Goal: Information Seeking & Learning: Find specific page/section

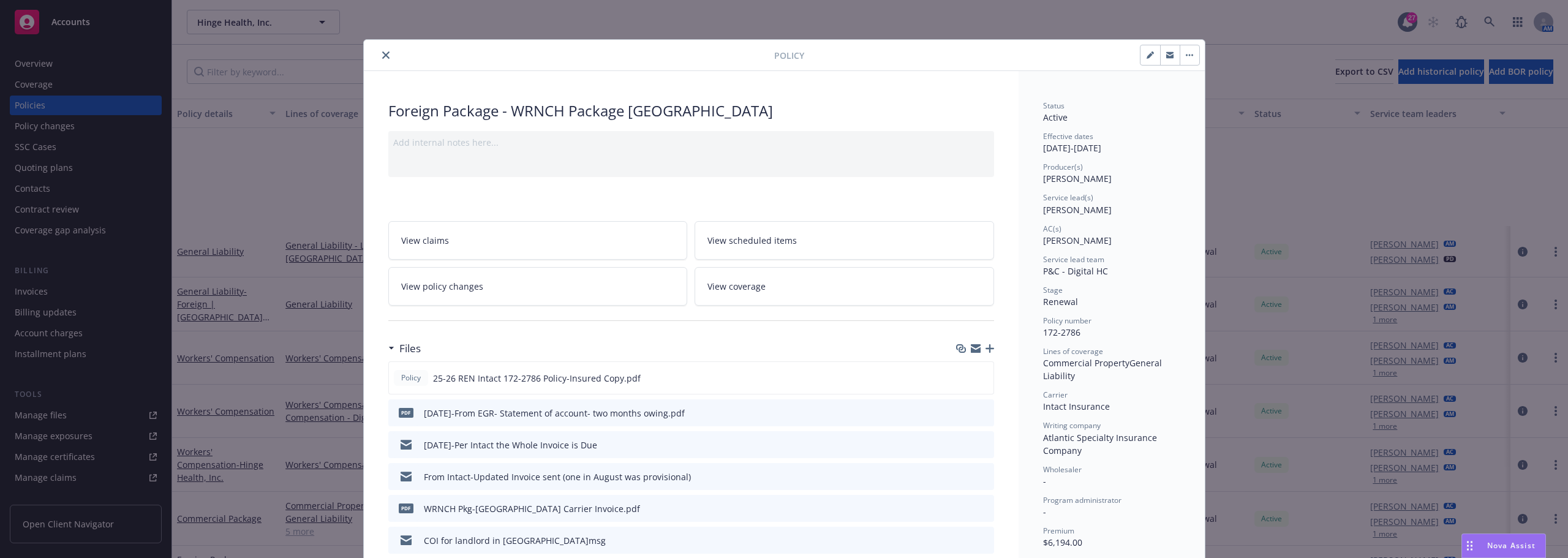
scroll to position [724, 0]
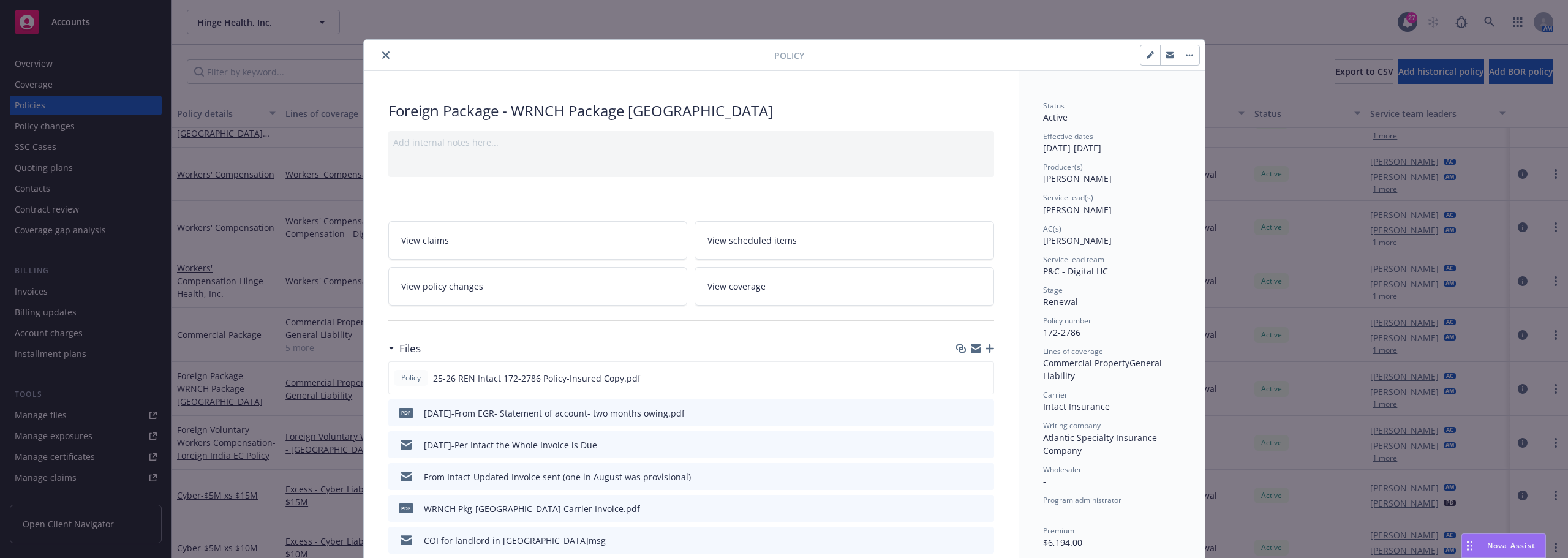
click at [382, 55] on icon "close" at bounding box center [386, 55] width 8 height 8
click at [307, 26] on div "Policy Foreign Package - WRNCH Package Canada Add internal notes here... View c…" at bounding box center [784, 279] width 1568 height 558
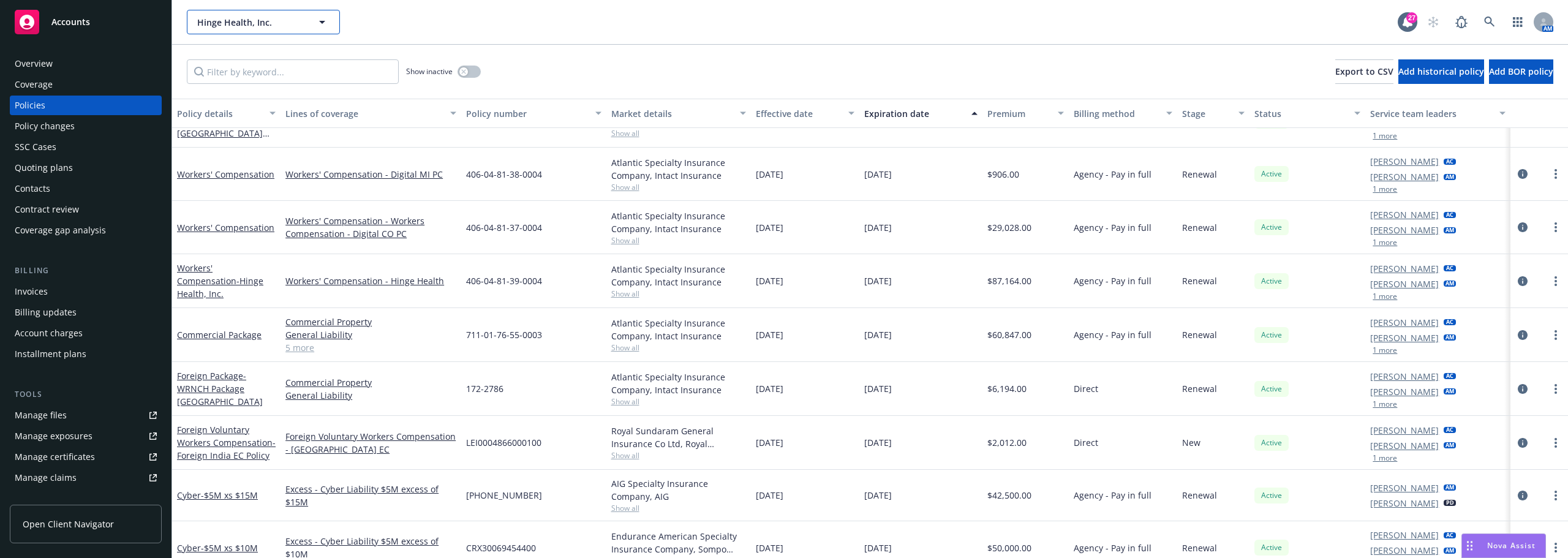
click at [310, 24] on button "Hinge Health, Inc." at bounding box center [264, 22] width 153 height 25
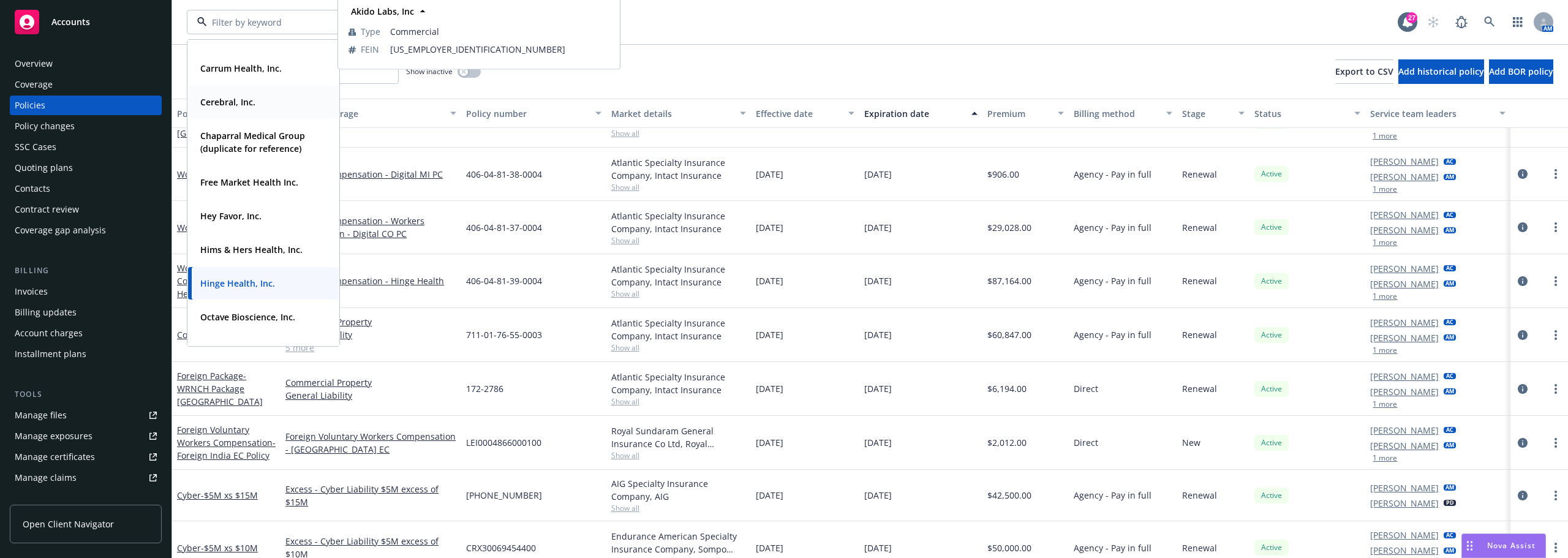
scroll to position [123, 0]
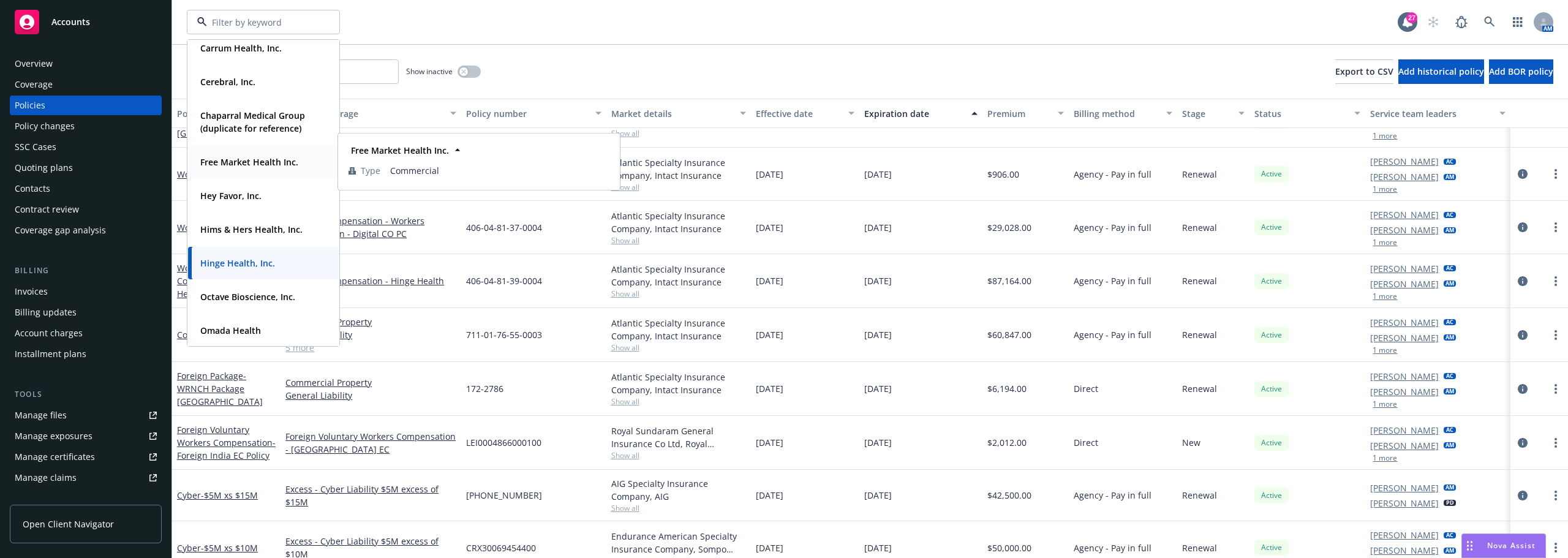
click at [241, 170] on div "Free Market Health Inc. Type Commercial" at bounding box center [263, 162] width 150 height 32
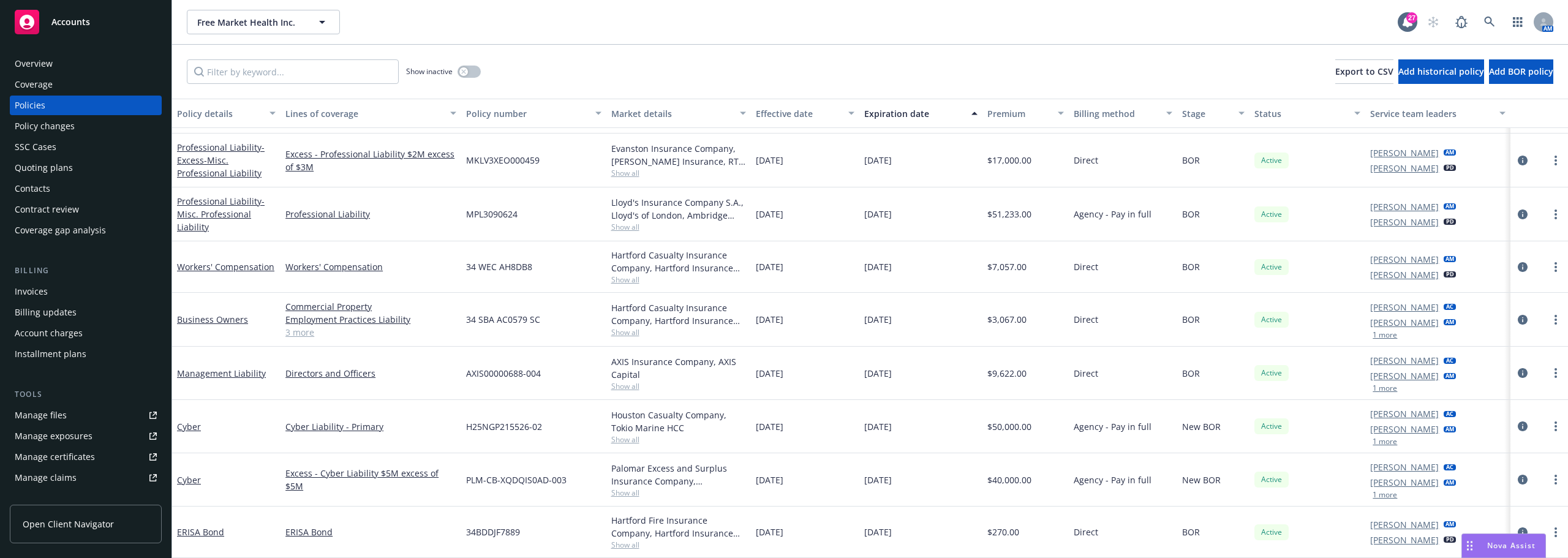
scroll to position [39, 0]
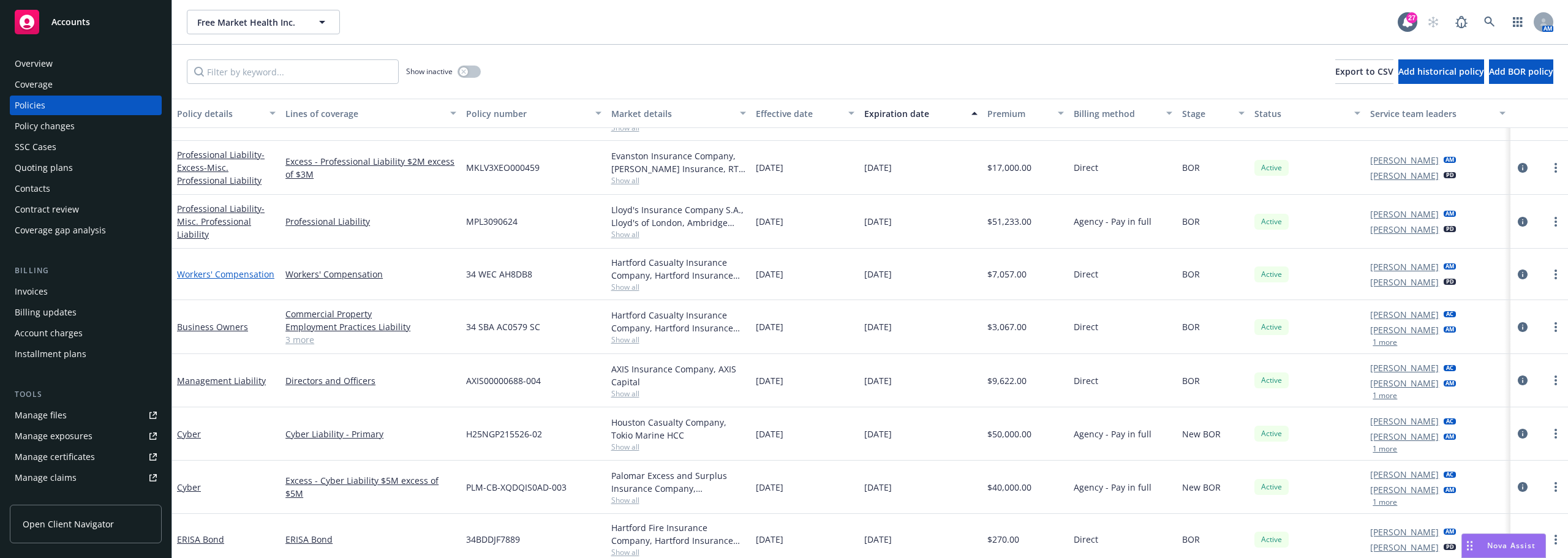
click at [228, 274] on link "Workers' Compensation" at bounding box center [225, 274] width 97 height 11
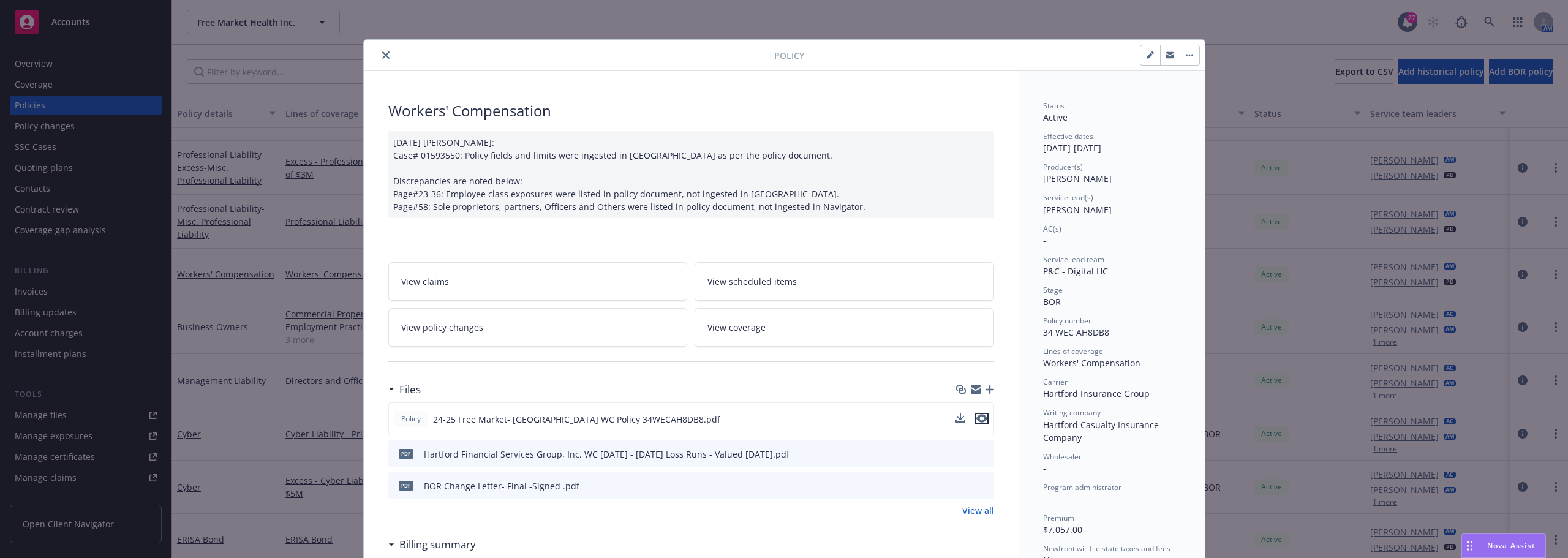
click at [979, 421] on icon "preview file" at bounding box center [982, 418] width 11 height 9
click at [379, 59] on button "close" at bounding box center [387, 56] width 15 height 15
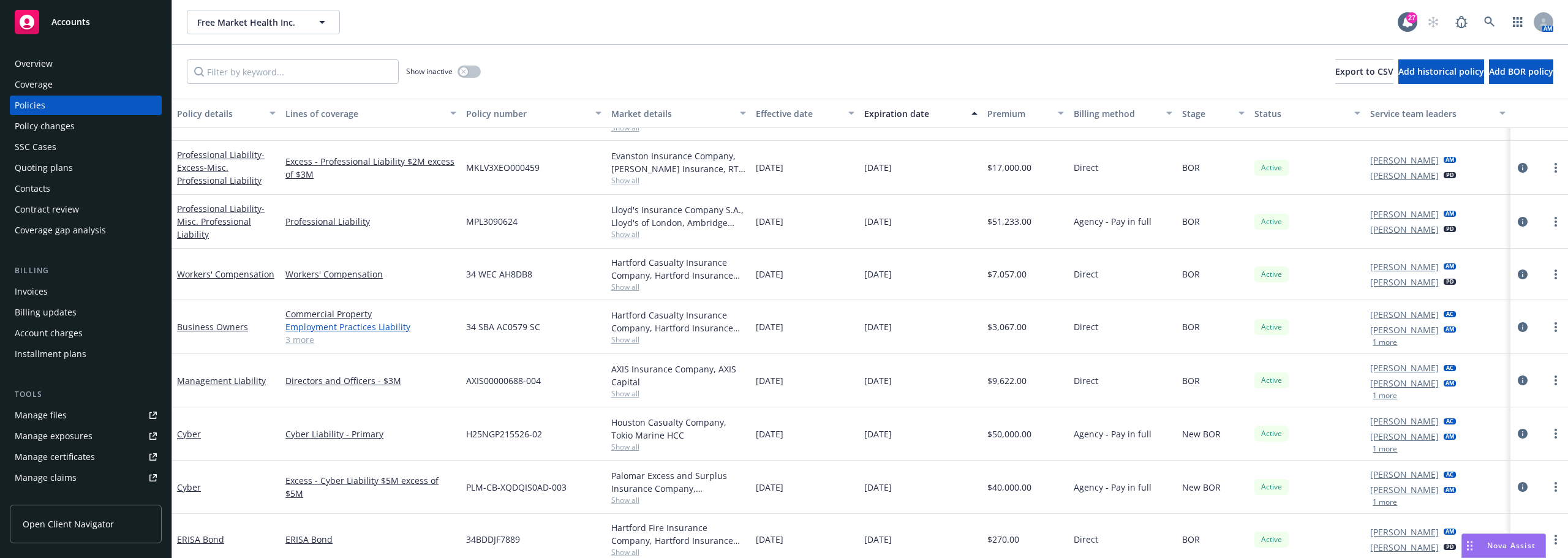
scroll to position [46, 0]
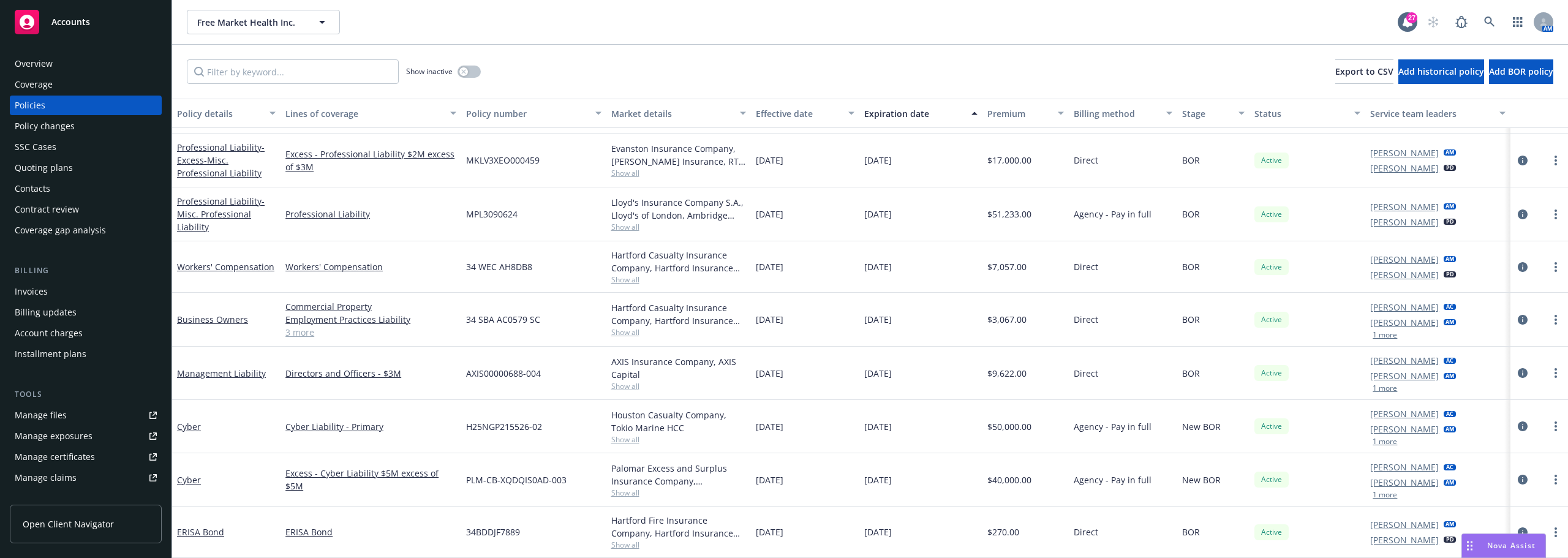
click at [931, 270] on div "[DATE]" at bounding box center [921, 267] width 123 height 51
click at [214, 318] on link "Business Owners" at bounding box center [212, 320] width 71 height 11
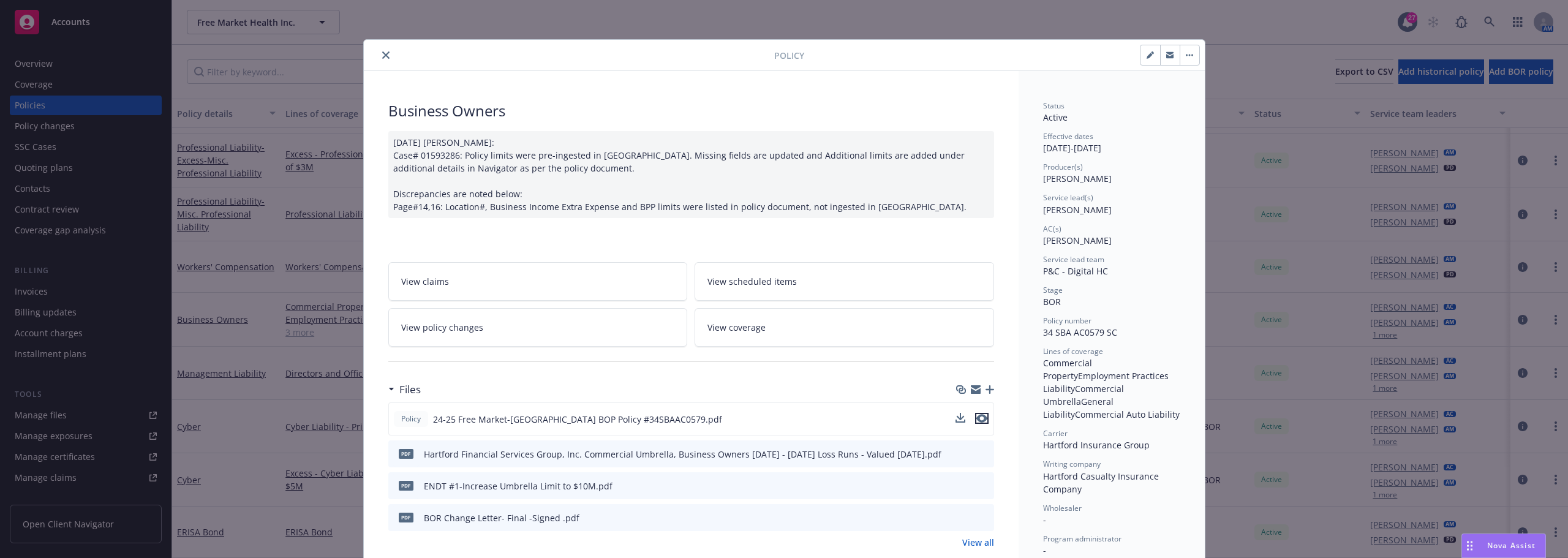
click at [980, 415] on icon "preview file" at bounding box center [982, 418] width 11 height 9
click at [378, 63] on div "Policy" at bounding box center [784, 55] width 841 height 31
click at [379, 59] on button "close" at bounding box center [387, 56] width 15 height 15
